Goal: Book appointment/travel/reservation

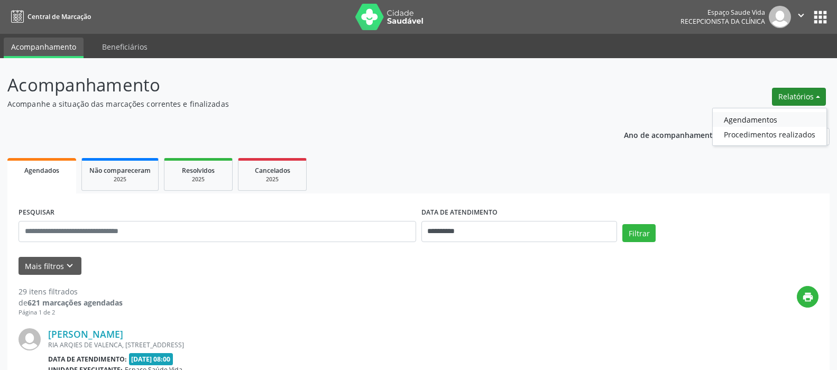
click at [755, 120] on link "Agendamentos" at bounding box center [770, 119] width 114 height 15
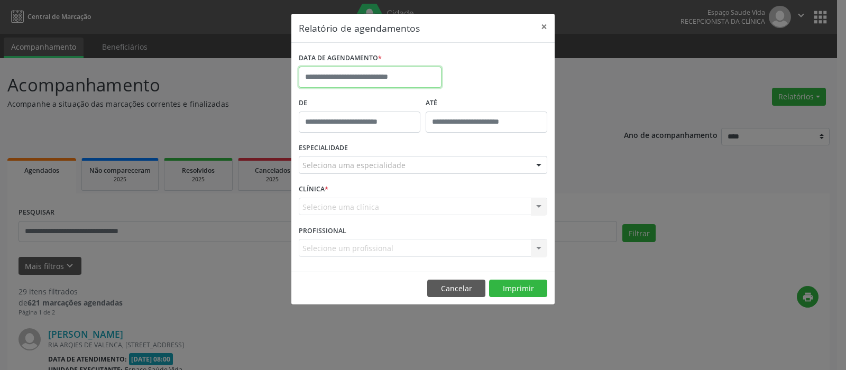
click at [376, 71] on input "text" at bounding box center [370, 77] width 143 height 21
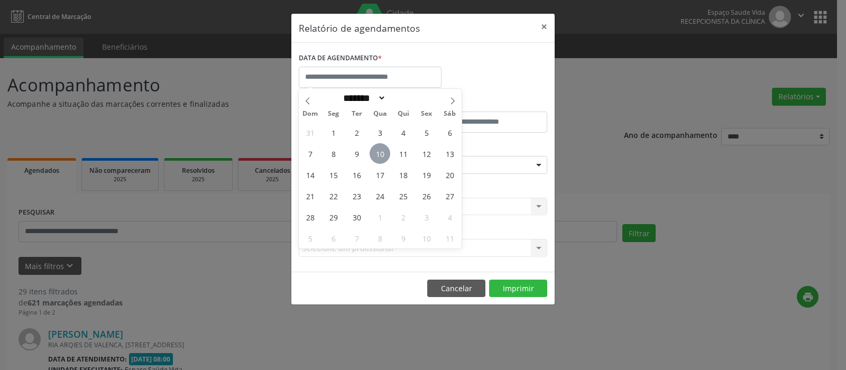
click at [380, 154] on span "10" at bounding box center [380, 153] width 21 height 21
type input "**********"
click at [380, 154] on span "10" at bounding box center [380, 153] width 21 height 21
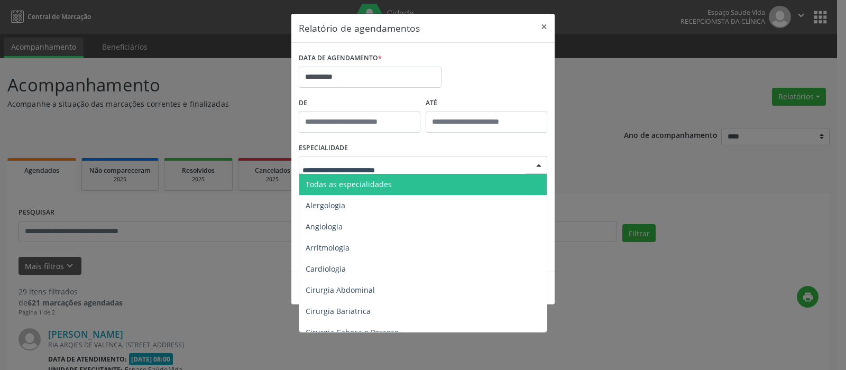
click at [390, 185] on span "Todas as especialidades" at bounding box center [423, 184] width 249 height 21
click at [390, 185] on span "Todas as especialidades" at bounding box center [349, 184] width 86 height 10
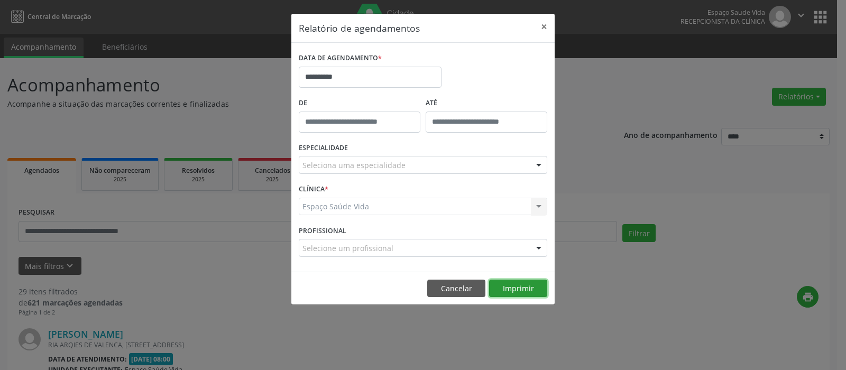
click at [514, 286] on button "Imprimir" at bounding box center [518, 289] width 58 height 18
